Goal: Task Accomplishment & Management: Manage account settings

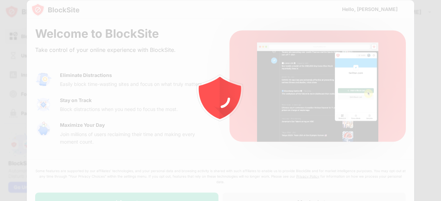
click at [158, 190] on div at bounding box center [220, 100] width 441 height 201
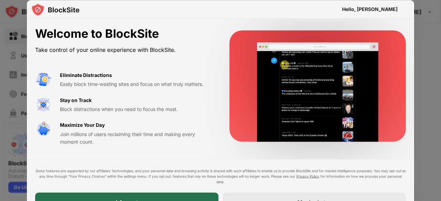
click at [201, 196] on div "I Accept" at bounding box center [126, 202] width 183 height 19
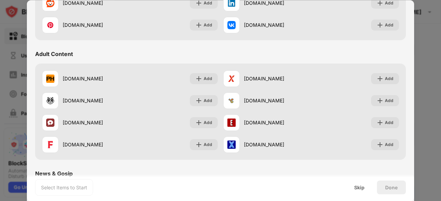
scroll to position [268, 0]
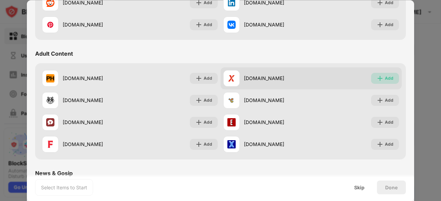
click at [377, 77] on img at bounding box center [379, 78] width 7 height 7
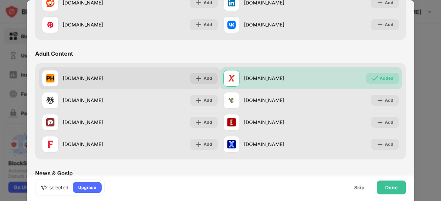
click at [107, 89] on div "pornhub.com Add" at bounding box center [129, 78] width 181 height 22
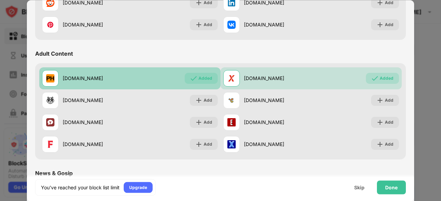
click at [107, 89] on div "pornhub.com Added" at bounding box center [129, 78] width 181 height 22
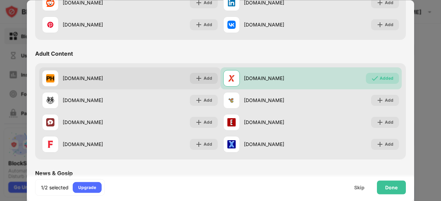
click at [168, 83] on div "pornhub.com Add" at bounding box center [129, 78] width 181 height 22
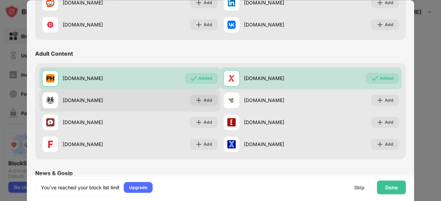
click at [169, 102] on div "xhamster.com Add" at bounding box center [129, 100] width 181 height 22
click at [195, 99] on img at bounding box center [198, 100] width 7 height 7
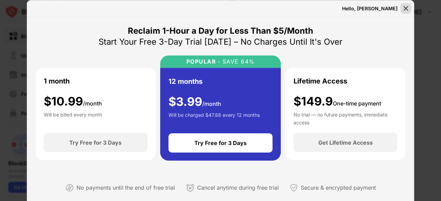
click at [407, 5] on img at bounding box center [405, 8] width 7 height 7
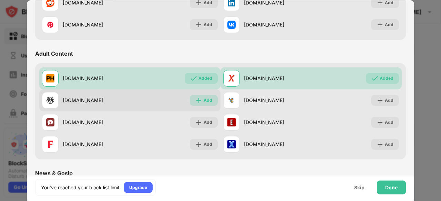
click at [201, 102] on div "Add" at bounding box center [204, 100] width 28 height 11
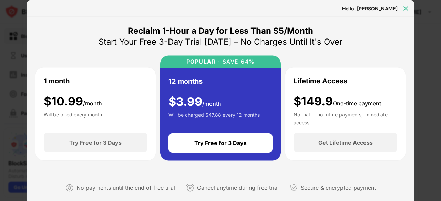
click at [404, 8] on img at bounding box center [405, 8] width 7 height 7
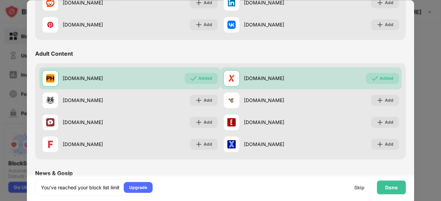
click at [388, 62] on div "Adult Content" at bounding box center [220, 53] width 370 height 19
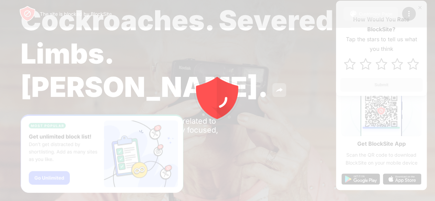
scroll to position [34, 0]
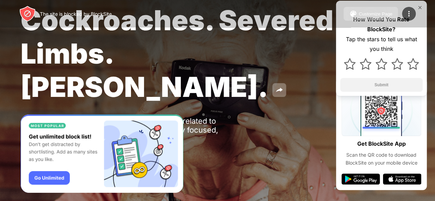
click at [419, 7] on div "The site is blocked by BlockSite Customize Page Edit Block List Redirect Custom…" at bounding box center [217, 14] width 435 height 28
drag, startPoint x: 419, startPoint y: 7, endPoint x: 408, endPoint y: 17, distance: 14.7
click at [408, 17] on div "The site is blocked by BlockSite Customize Page Edit Block List Redirect Custom…" at bounding box center [217, 14] width 435 height 28
click at [408, 17] on img at bounding box center [409, 14] width 8 height 8
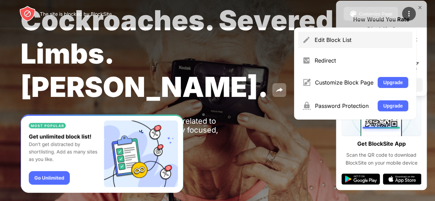
click at [382, 40] on div "Edit Block List" at bounding box center [362, 39] width 94 height 7
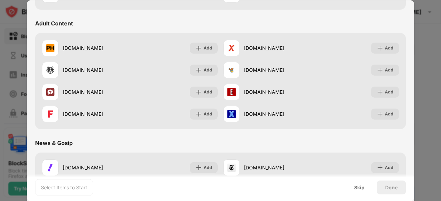
scroll to position [298, 0]
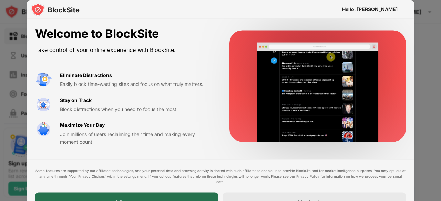
click at [165, 196] on div "I Accept" at bounding box center [126, 202] width 183 height 19
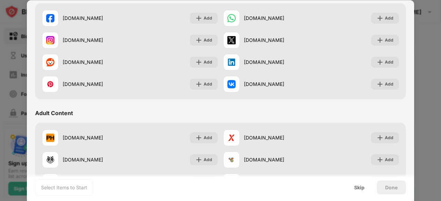
scroll to position [212, 0]
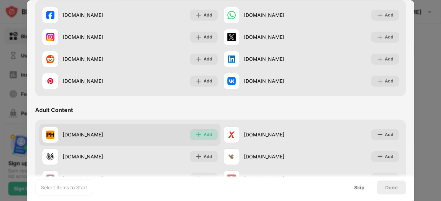
click at [207, 136] on div "Add" at bounding box center [207, 134] width 9 height 7
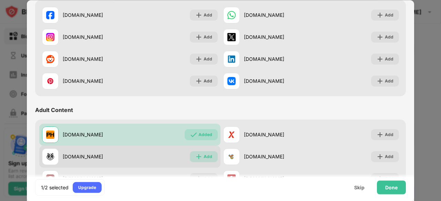
click at [209, 161] on div "Add" at bounding box center [204, 156] width 28 height 11
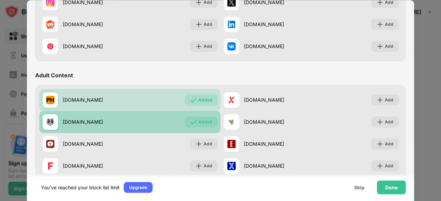
scroll to position [248, 0]
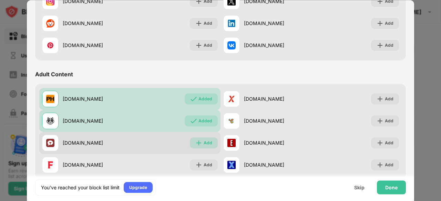
click at [204, 141] on div "Add" at bounding box center [207, 143] width 9 height 7
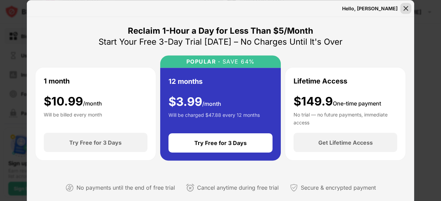
click at [408, 7] on img at bounding box center [405, 8] width 7 height 7
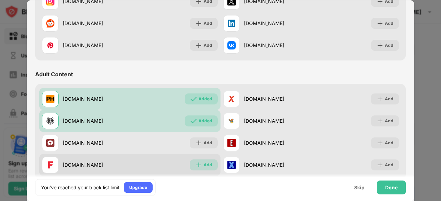
click at [208, 167] on div "Add" at bounding box center [207, 165] width 9 height 7
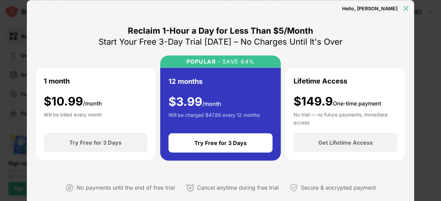
click at [405, 4] on div at bounding box center [405, 8] width 11 height 11
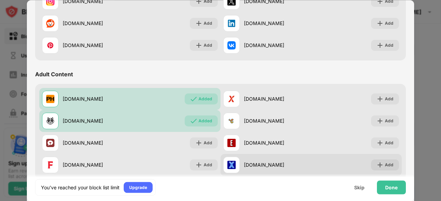
click at [305, 159] on div "xnxx.com" at bounding box center [267, 165] width 88 height 17
click at [384, 163] on div "Add" at bounding box center [388, 165] width 9 height 7
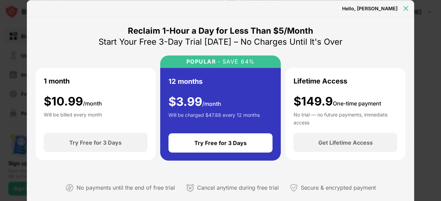
click at [407, 7] on img at bounding box center [405, 8] width 7 height 7
